Goal: Navigation & Orientation: Find specific page/section

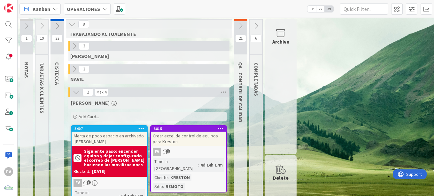
click at [54, 22] on icon at bounding box center [57, 25] width 7 height 7
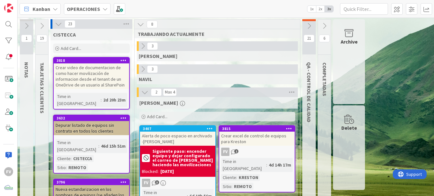
click at [56, 24] on icon at bounding box center [58, 23] width 7 height 7
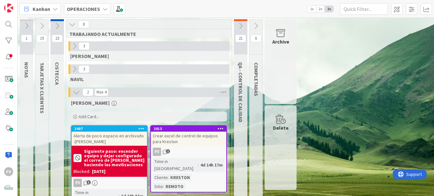
click at [44, 26] on icon at bounding box center [41, 25] width 7 height 7
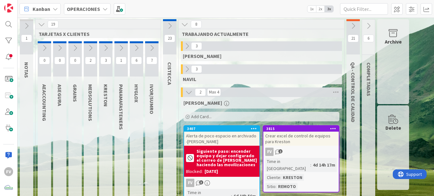
click at [150, 49] on icon at bounding box center [151, 47] width 7 height 7
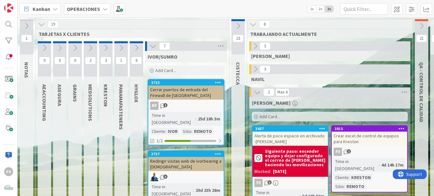
click at [149, 46] on button at bounding box center [153, 46] width 8 height 8
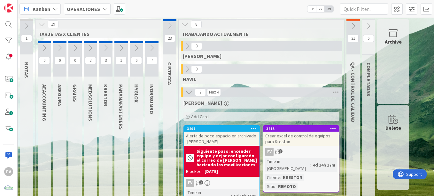
click at [135, 46] on icon at bounding box center [136, 47] width 7 height 7
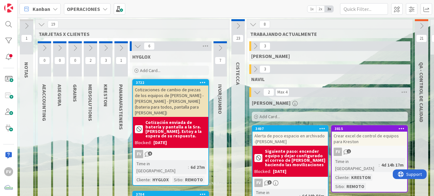
click at [137, 46] on icon at bounding box center [137, 46] width 7 height 7
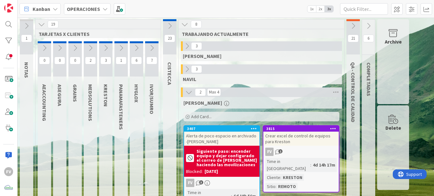
click at [155, 46] on icon at bounding box center [151, 47] width 7 height 7
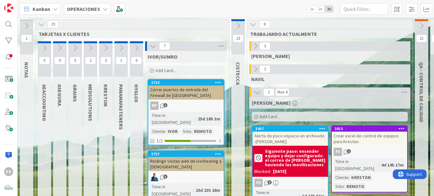
click at [157, 89] on div "Cerrar puertos de entrada del Firewall de [GEOGRAPHIC_DATA]" at bounding box center [185, 92] width 75 height 14
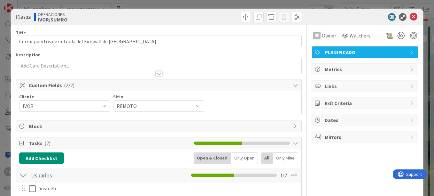
click at [4, 60] on div "ID 3723 OPERACIONES [PERSON_NAME]/SUMRO Title 54 / 128 Cerrar puertos de entrad…" at bounding box center [217, 98] width 434 height 196
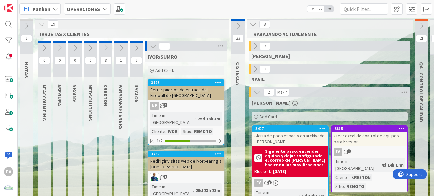
click at [152, 47] on icon at bounding box center [153, 46] width 7 height 7
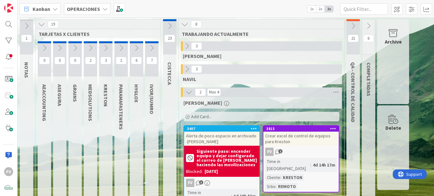
click at [136, 48] on icon at bounding box center [136, 47] width 7 height 7
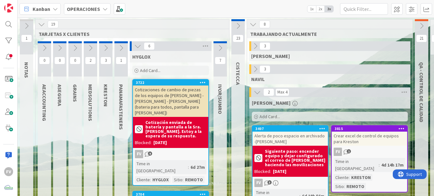
click at [136, 45] on icon at bounding box center [137, 46] width 7 height 7
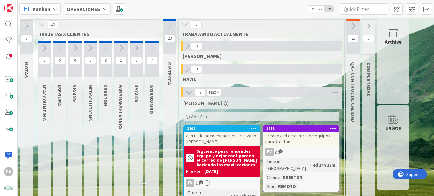
drag, startPoint x: 113, startPoint y: 47, endPoint x: 116, endPoint y: 48, distance: 3.3
click at [113, 48] on div "3 [PERSON_NAME]" at bounding box center [105, 135] width 15 height 189
click at [118, 49] on icon at bounding box center [121, 47] width 7 height 7
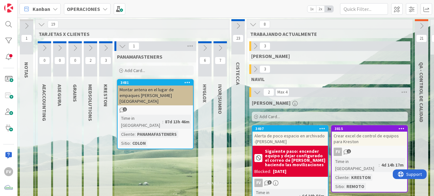
click at [122, 49] on icon at bounding box center [122, 46] width 7 height 7
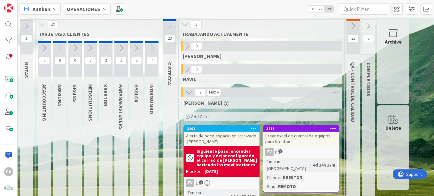
click at [106, 50] on icon at bounding box center [105, 47] width 7 height 7
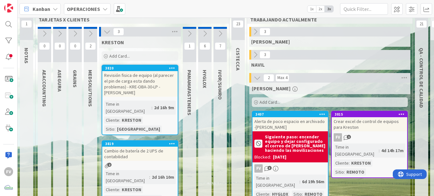
scroll to position [5, 0]
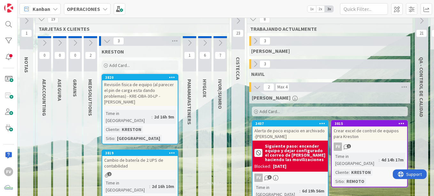
click at [106, 43] on icon at bounding box center [107, 40] width 7 height 7
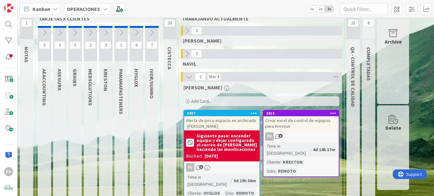
scroll to position [0, 0]
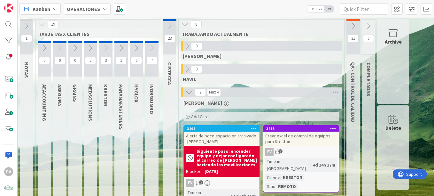
click at [356, 24] on icon at bounding box center [353, 25] width 7 height 7
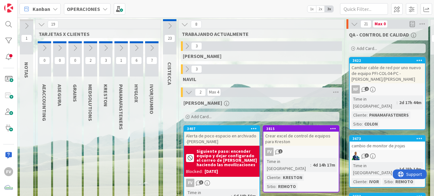
click at [354, 23] on icon at bounding box center [354, 23] width 7 height 7
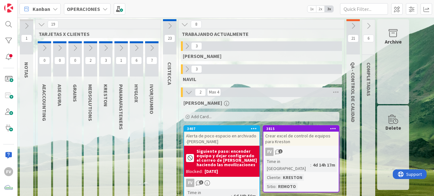
click at [367, 25] on icon at bounding box center [368, 25] width 7 height 7
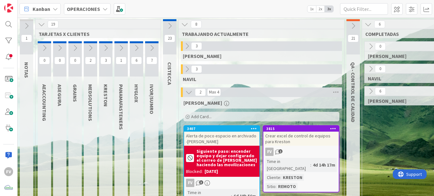
click at [369, 90] on icon at bounding box center [370, 91] width 7 height 7
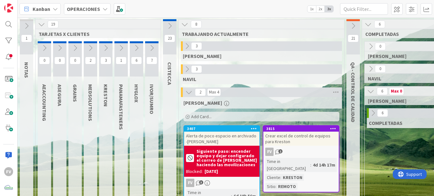
click at [371, 114] on icon at bounding box center [373, 112] width 7 height 7
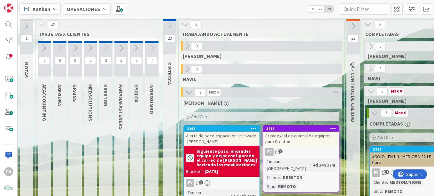
click at [373, 91] on icon at bounding box center [370, 91] width 7 height 7
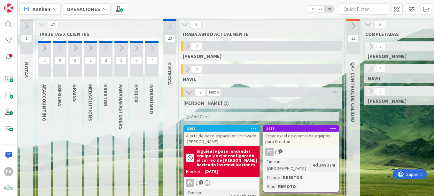
click at [373, 25] on div "6" at bounding box center [405, 25] width 86 height 10
click at [370, 25] on icon at bounding box center [368, 24] width 7 height 7
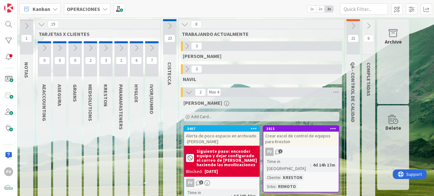
click at [189, 25] on button at bounding box center [185, 24] width 8 height 8
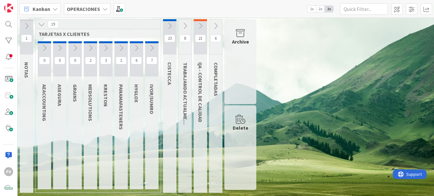
click at [42, 24] on icon at bounding box center [41, 24] width 7 height 7
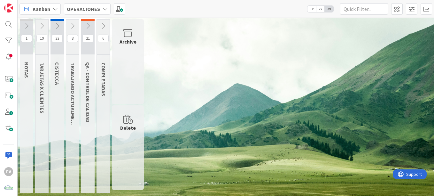
click at [55, 26] on icon at bounding box center [57, 25] width 7 height 7
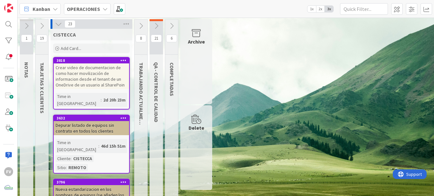
click at [55, 25] on icon at bounding box center [58, 23] width 7 height 7
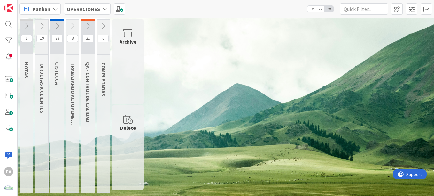
click at [43, 25] on icon at bounding box center [41, 25] width 7 height 7
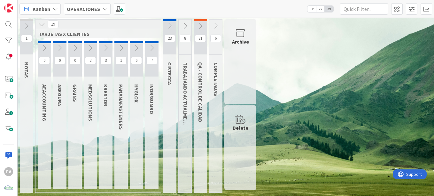
click at [185, 23] on icon at bounding box center [185, 25] width 7 height 7
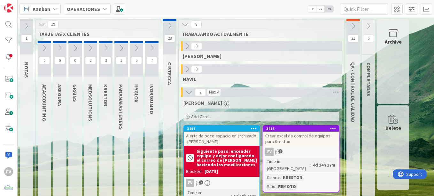
click at [353, 23] on icon at bounding box center [353, 25] width 7 height 7
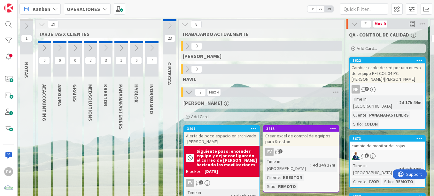
click at [353, 25] on icon at bounding box center [354, 23] width 7 height 7
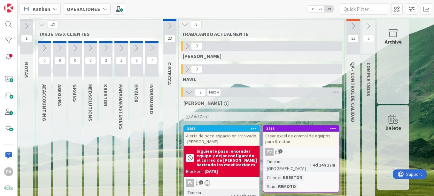
click at [353, 24] on icon at bounding box center [353, 25] width 7 height 7
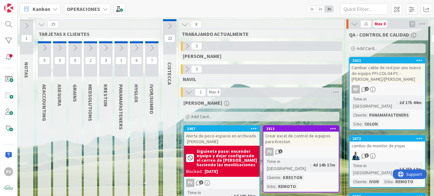
click at [353, 24] on icon at bounding box center [354, 23] width 7 height 7
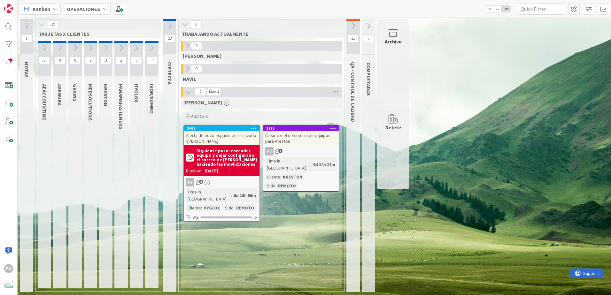
click at [155, 48] on icon at bounding box center [151, 47] width 7 height 7
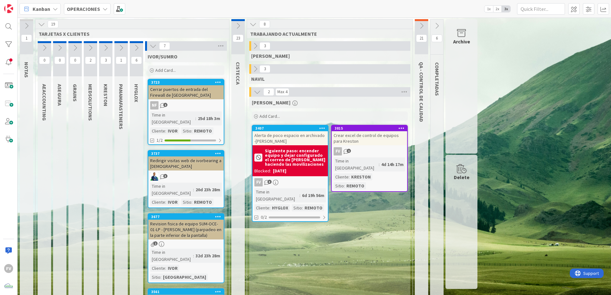
click at [177, 70] on div "Add Card..." at bounding box center [186, 71] width 77 height 10
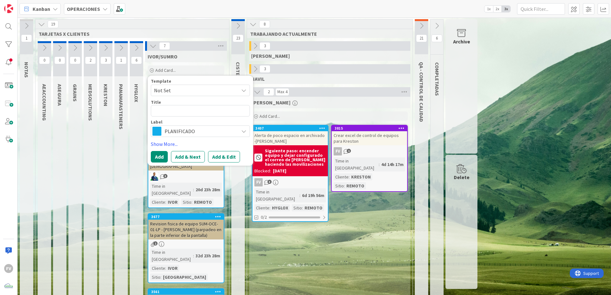
type textarea "x"
type textarea "C"
type textarea "x"
type textarea "Ca"
type textarea "x"
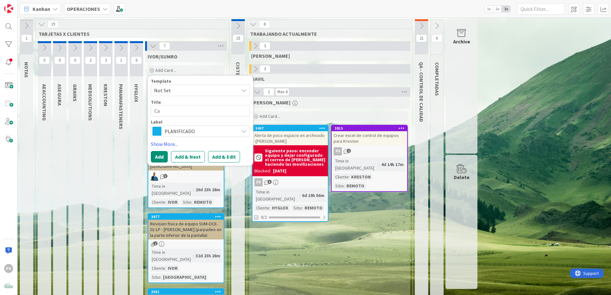
type textarea "Cam"
type textarea "x"
type textarea "Camb"
type textarea "x"
type textarea "Cambi"
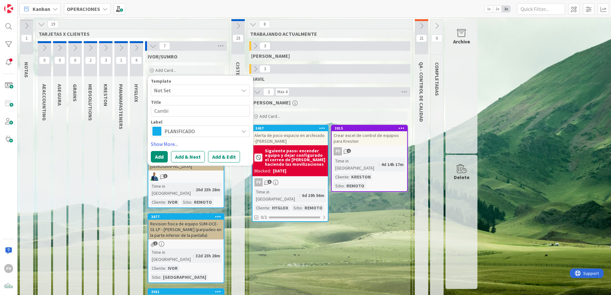
type textarea "x"
type textarea "Cambio"
type textarea "x"
type textarea "Cambio d"
type textarea "x"
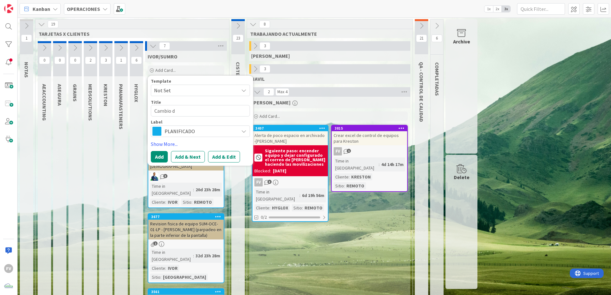
type textarea "Cambio de"
type textarea "x"
type textarea "Cambio de"
type textarea "x"
type textarea "Cambio de I"
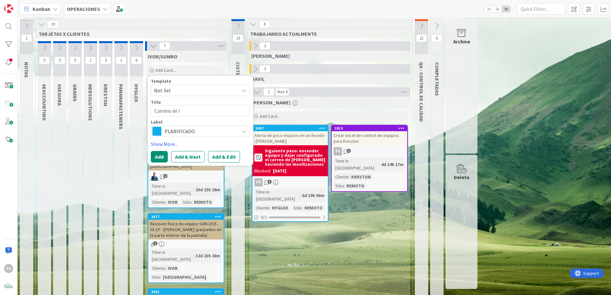
type textarea "x"
type textarea "Cambio de IP"
type textarea "x"
type textarea "Cambio de IP e"
type textarea "x"
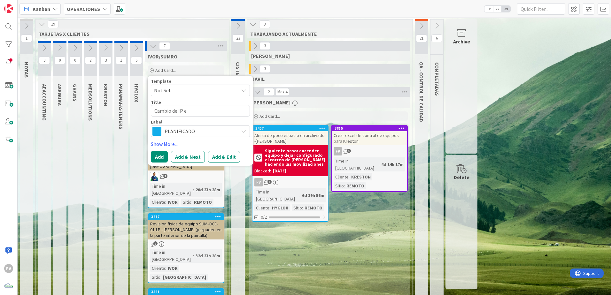
type textarea "Cambio de IP en"
type textarea "x"
type textarea "Cambio de IP en"
type textarea "x"
type textarea "Cambio de IP en O"
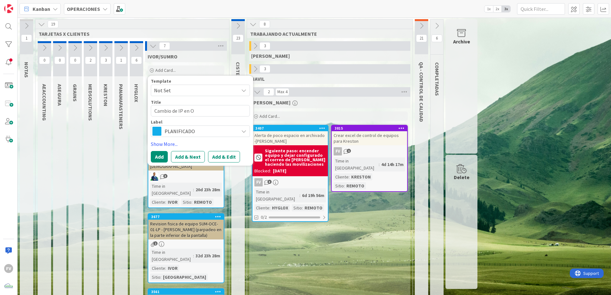
type textarea "x"
type textarea "Cambio de IP en Oc"
type textarea "x"
type textarea "Cambio de IP en Oce"
type textarea "x"
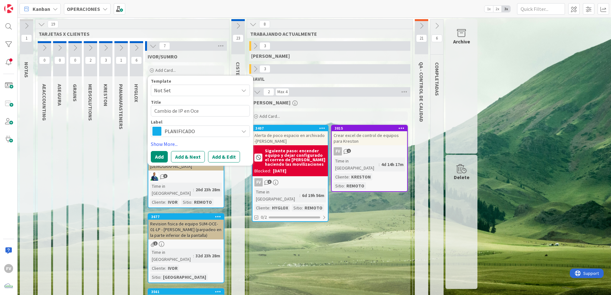
type textarea "Cambio de IP en Ocea"
type textarea "x"
type textarea "Cambio de IP en Ocean"
type textarea "x"
type textarea "Cambio de IP en Oceani"
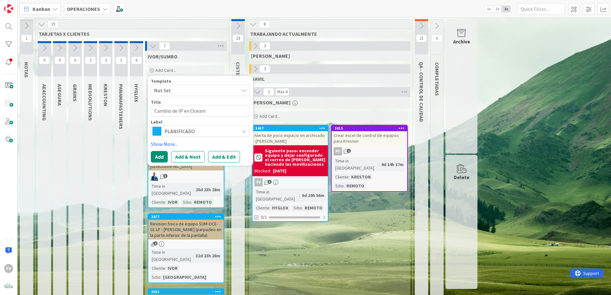
type textarea "x"
type textarea "Cambio de IP en [GEOGRAPHIC_DATA]"
type textarea "x"
type textarea "Cambio de IP en [GEOGRAPHIC_DATA]"
type textarea "x"
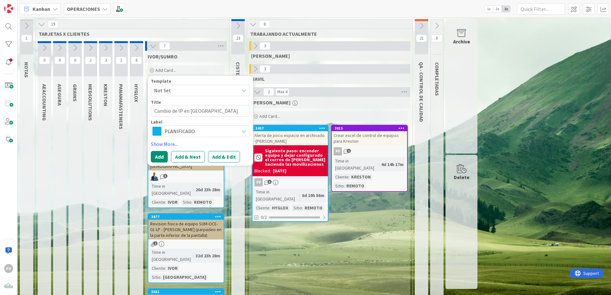
type textarea "Cambio de IP en [GEOGRAPHIC_DATA] ."
type textarea "x"
type textarea "Cambio de IP en [GEOGRAPHIC_DATA] ."
type textarea "x"
type textarea "Cambio de IP en [GEOGRAPHIC_DATA] ."
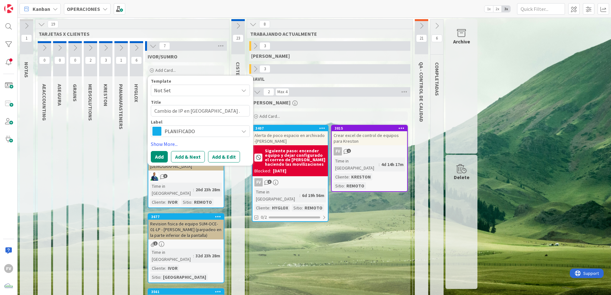
type textarea "x"
type textarea "Cambio de IP en [GEOGRAPHIC_DATA]"
type textarea "x"
type textarea "Cambio de IP en [GEOGRAPHIC_DATA] -"
type textarea "x"
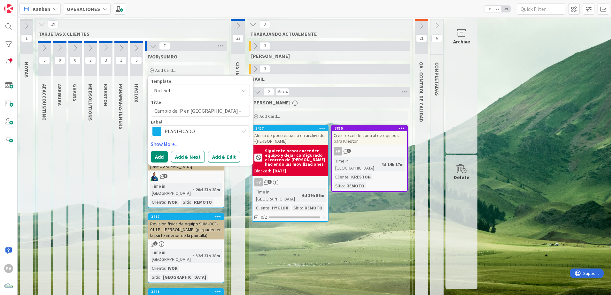
type textarea "Cambio de IP en [GEOGRAPHIC_DATA] -"
type textarea "x"
type textarea "Cambio de IP en [GEOGRAPHIC_DATA] - T"
type textarea "x"
type textarea "Cambio de IP en [GEOGRAPHIC_DATA] - TI"
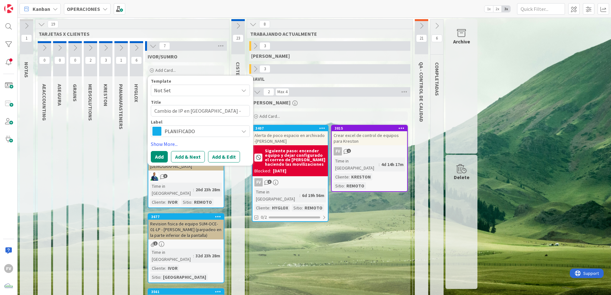
type textarea "x"
type textarea "Cambio de IP en [GEOGRAPHIC_DATA] - TIG"
type textarea "x"
type textarea "Cambio de IP en [GEOGRAPHIC_DATA] - TIGO"
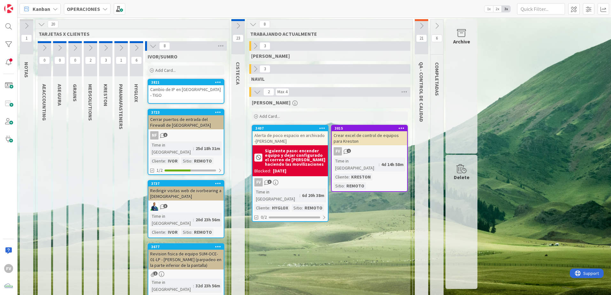
click at [184, 95] on div "3821 Cambio de IP en [GEOGRAPHIC_DATA] - TIGO" at bounding box center [186, 91] width 77 height 25
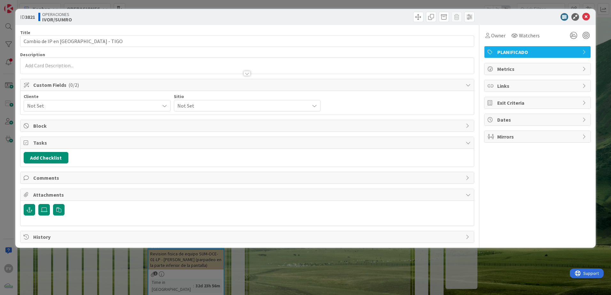
click at [66, 106] on span "Not Set" at bounding box center [91, 105] width 129 height 9
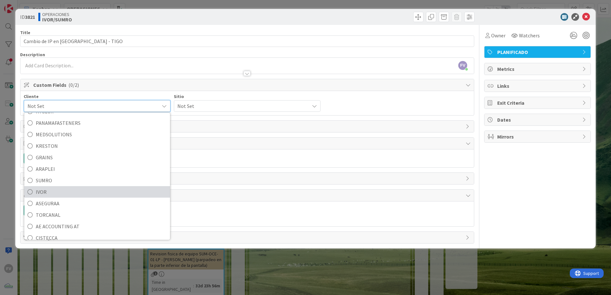
scroll to position [45, 0]
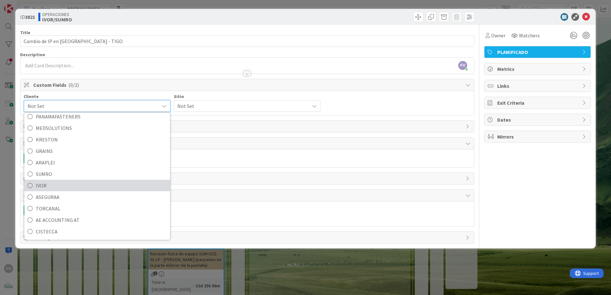
click at [90, 188] on span "IVOR" at bounding box center [101, 186] width 131 height 10
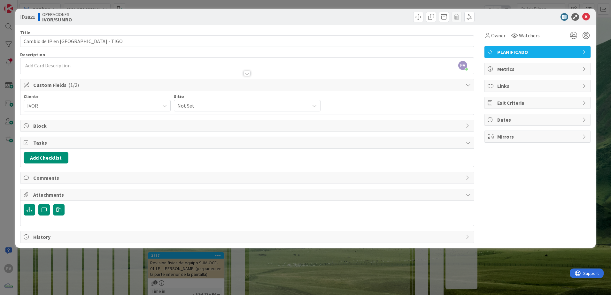
click at [212, 100] on div "Not Set" at bounding box center [247, 106] width 147 height 12
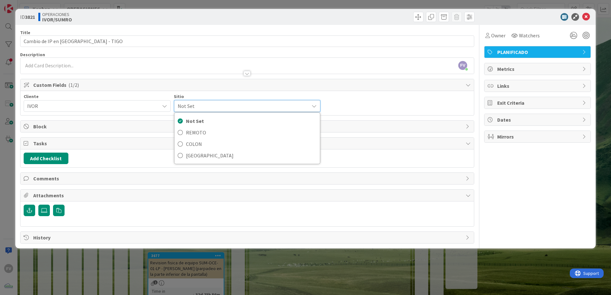
click at [169, 286] on div "ID 3821 OPERACIONES [PERSON_NAME]/SUMRO Title 30 / 128 Cambio de IP en [GEOGRAP…" at bounding box center [305, 147] width 611 height 295
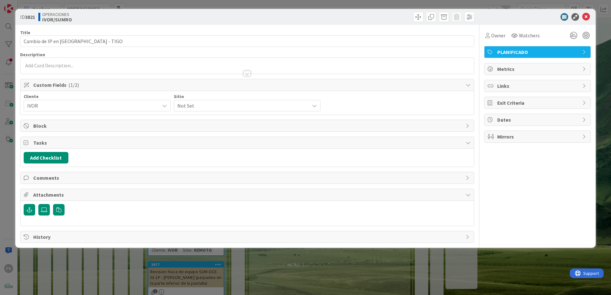
click at [218, 4] on div "ID 3821 OPERACIONES [PERSON_NAME]/SUMRO Title 30 / 128 Cambio de IP en [GEOGRAP…" at bounding box center [305, 147] width 611 height 295
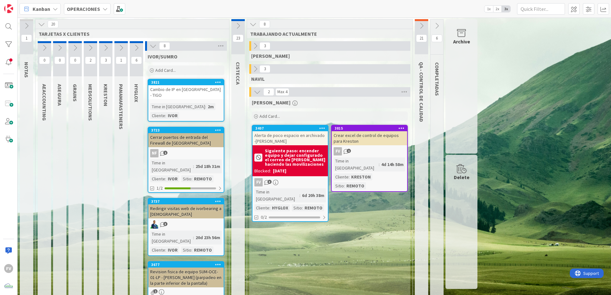
click at [157, 45] on icon at bounding box center [153, 46] width 7 height 7
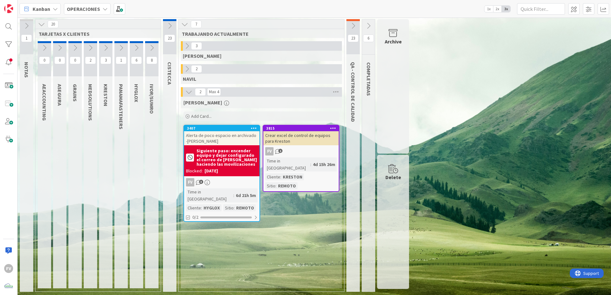
click at [502, 153] on div "1 NOTAS 20 TARJETAS X CLIENTES 0 AEACCOUNTING 0 ASEGURA 0 GRAINS 2 MEDSOLUTIONS…" at bounding box center [314, 157] width 591 height 276
click at [355, 25] on icon at bounding box center [353, 25] width 7 height 7
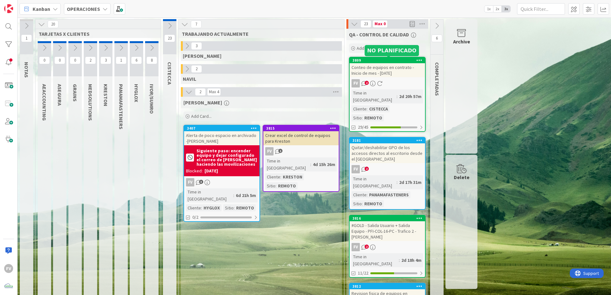
click at [397, 86] on div "FV 2" at bounding box center [387, 83] width 75 height 8
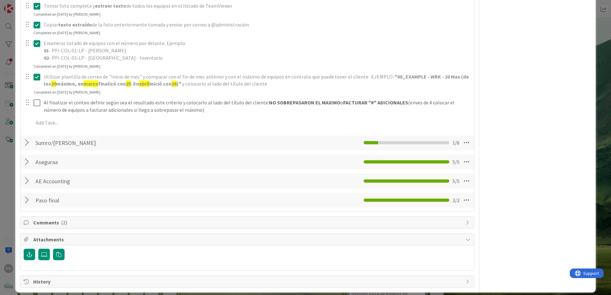
scroll to position [281, 0]
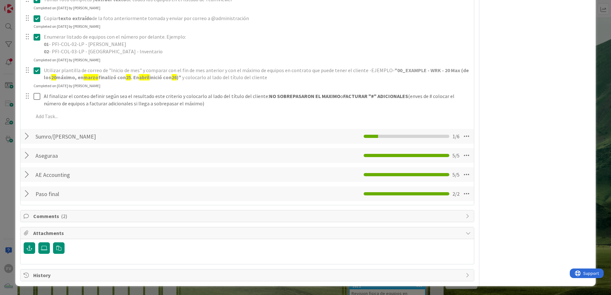
click at [48, 221] on div "Comments ( 2 )" at bounding box center [247, 217] width 454 height 12
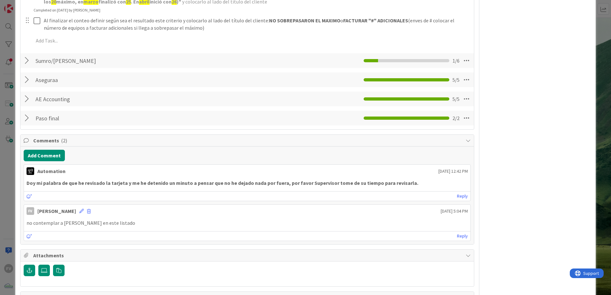
scroll to position [379, 0]
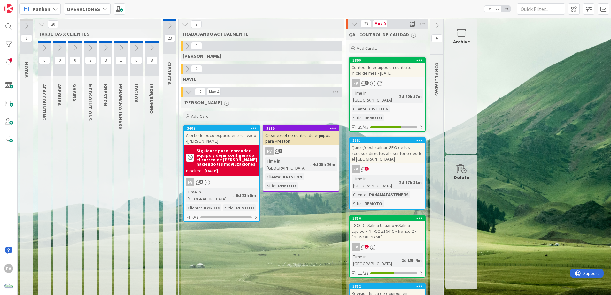
click at [170, 25] on icon at bounding box center [169, 25] width 7 height 7
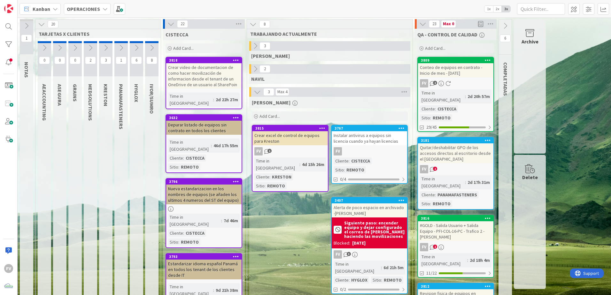
click at [172, 23] on icon at bounding box center [171, 23] width 7 height 7
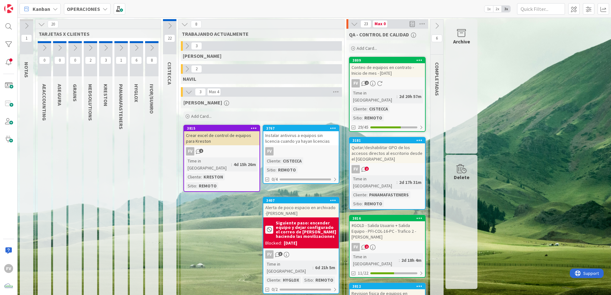
click at [170, 25] on icon at bounding box center [169, 25] width 7 height 7
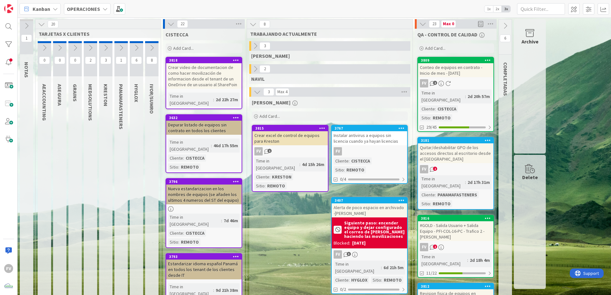
click at [172, 24] on icon at bounding box center [171, 23] width 7 height 7
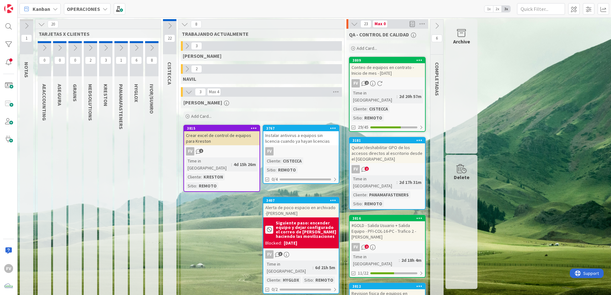
click at [155, 51] on icon at bounding box center [151, 47] width 7 height 7
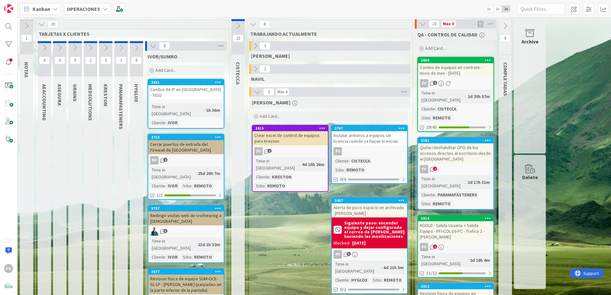
click at [180, 140] on div "Cerrar puertos de entrada del Firewall de [GEOGRAPHIC_DATA]" at bounding box center [185, 147] width 75 height 14
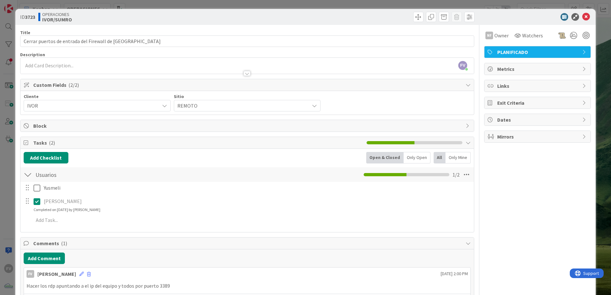
click at [11, 181] on div "ID 3723 OPERACIONES [PERSON_NAME]/SUMRO Title 54 / 128 Cerrar puertos de entrad…" at bounding box center [305, 147] width 611 height 295
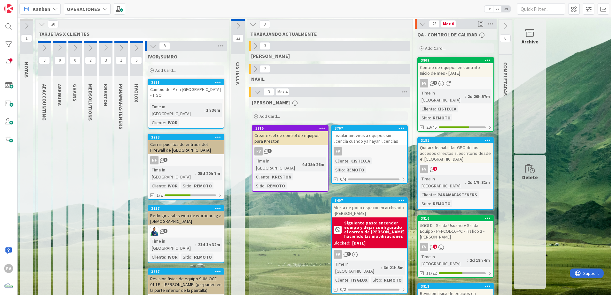
click at [152, 45] on icon at bounding box center [153, 46] width 7 height 7
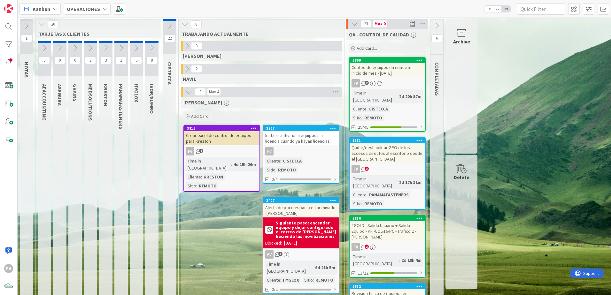
click at [317, 147] on div "3767 Instalar antivirus a equipos sin licencia cuando ya hayan licencias FV Cli…" at bounding box center [301, 154] width 77 height 59
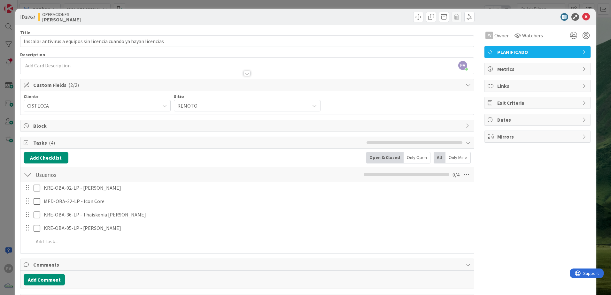
click at [9, 135] on div "ID 3767 OPERACIONES [PERSON_NAME] Title 67 / 128 Instalar antivirus a equipos s…" at bounding box center [305, 147] width 611 height 295
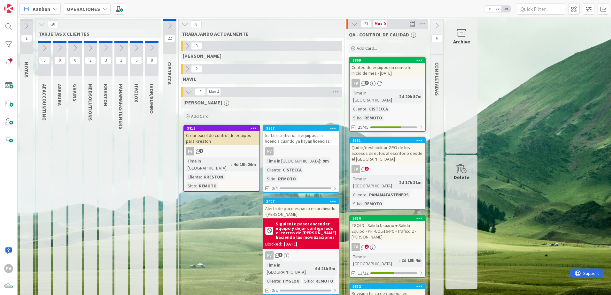
click at [232, 161] on div "4d 15h 26m" at bounding box center [245, 164] width 26 height 7
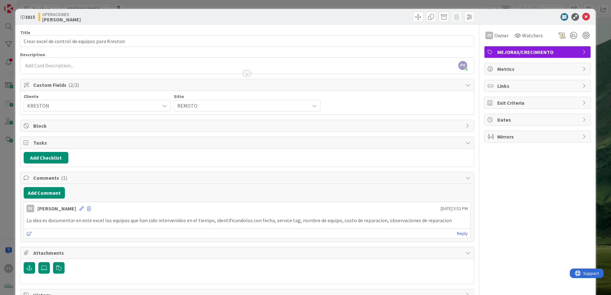
click at [16, 199] on div "ID 3815 OPERACIONES [PERSON_NAME] Title 46 / 128 Crear excel de control de equi…" at bounding box center [305, 157] width 581 height 297
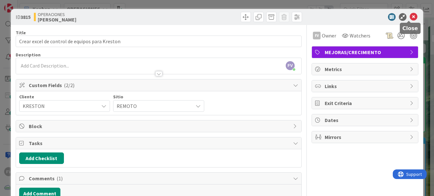
click at [410, 14] on icon at bounding box center [414, 17] width 8 height 8
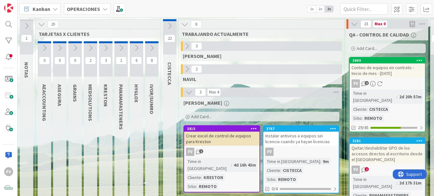
click at [414, 33] on icon "button" at bounding box center [413, 35] width 5 height 5
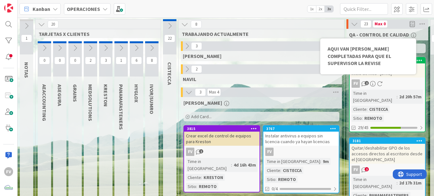
click at [419, 34] on div "QA - CONTROL DE CALIDAD AQUI VAN TARJETAS COMPLETADAS PARA QUE EL SUPERVISOR LA…" at bounding box center [387, 34] width 77 height 6
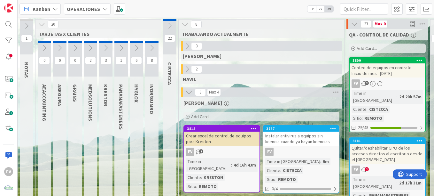
click at [224, 102] on icon "button" at bounding box center [226, 103] width 5 height 5
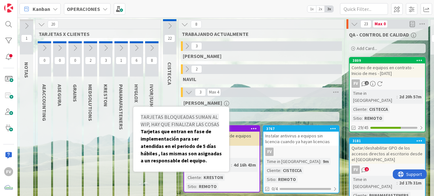
click at [234, 105] on div "[PERSON_NAME] BLOQUEADAS SUMAN AL WIP, HAY QUE FINALIZAR LAS COSAS Tarjetas que…" at bounding box center [262, 102] width 156 height 6
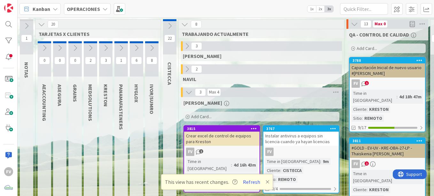
click at [247, 179] on button "Refresh" at bounding box center [252, 181] width 22 height 8
